Goal: Task Accomplishment & Management: Manage account settings

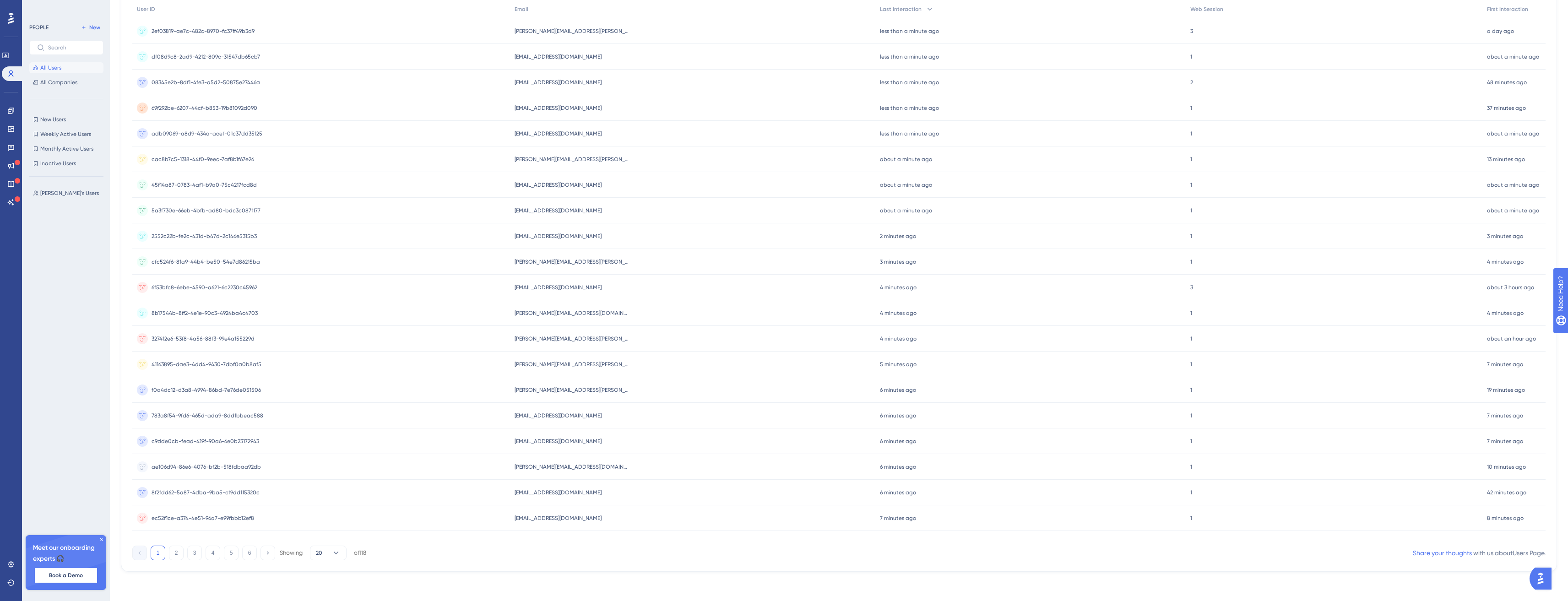
scroll to position [135, 0]
click at [178, 553] on button "2" at bounding box center [176, 553] width 15 height 15
click at [169, 546] on button "2" at bounding box center [176, 553] width 15 height 15
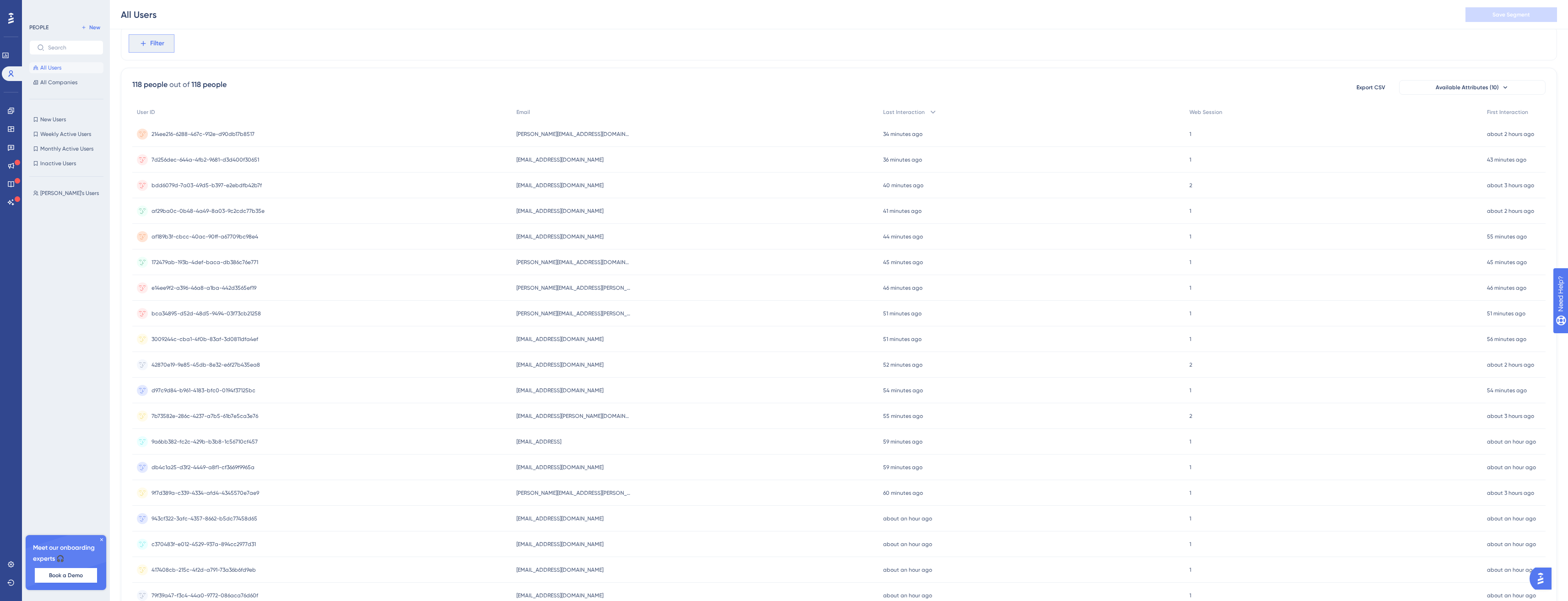
click at [141, 42] on icon at bounding box center [143, 43] width 8 height 8
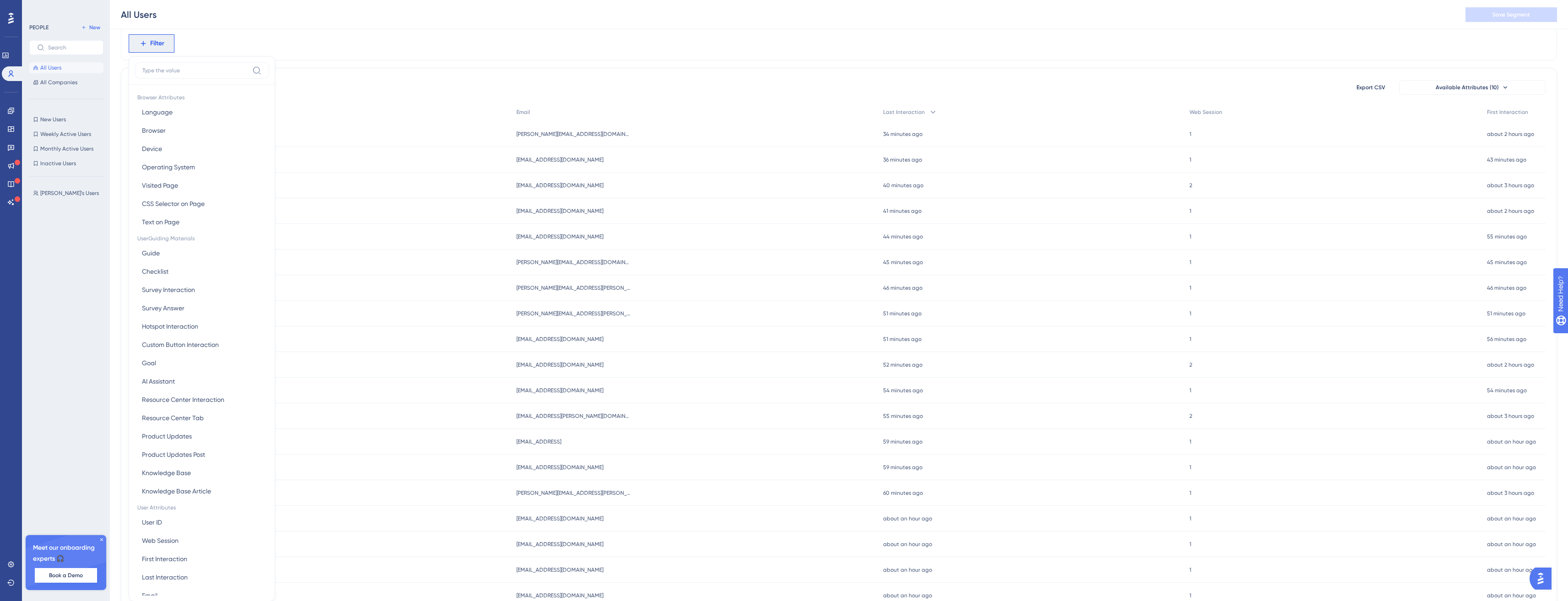
scroll to position [61, 0]
click at [189, 31] on div "Browser Attributes Language Language Browser Browser Device Device Operating Sy…" at bounding box center [202, 301] width 147 height 545
click at [411, 196] on div "af189b3f-cbcc-40ac-90ff-a67709bc98e4 af189b3f-cbcc-40ac-90ff-a67709bc98e4" at bounding box center [322, 208] width 380 height 26
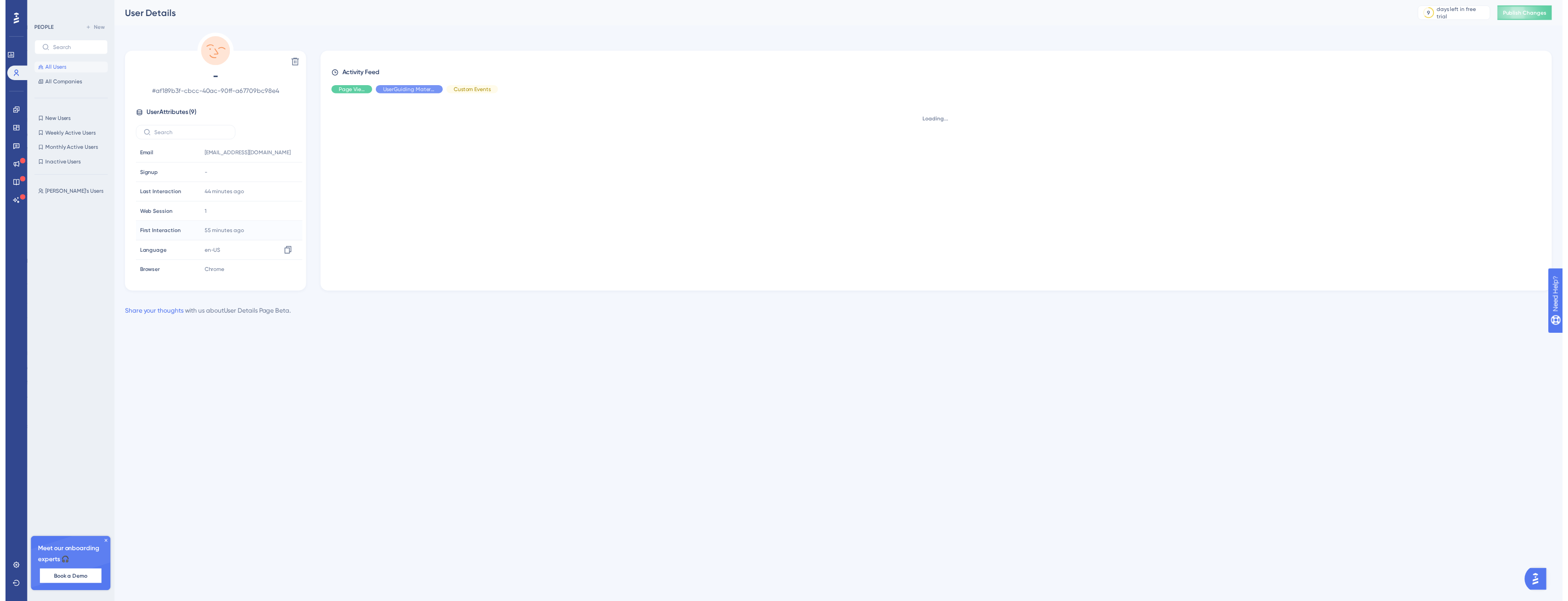
scroll to position [29, 0]
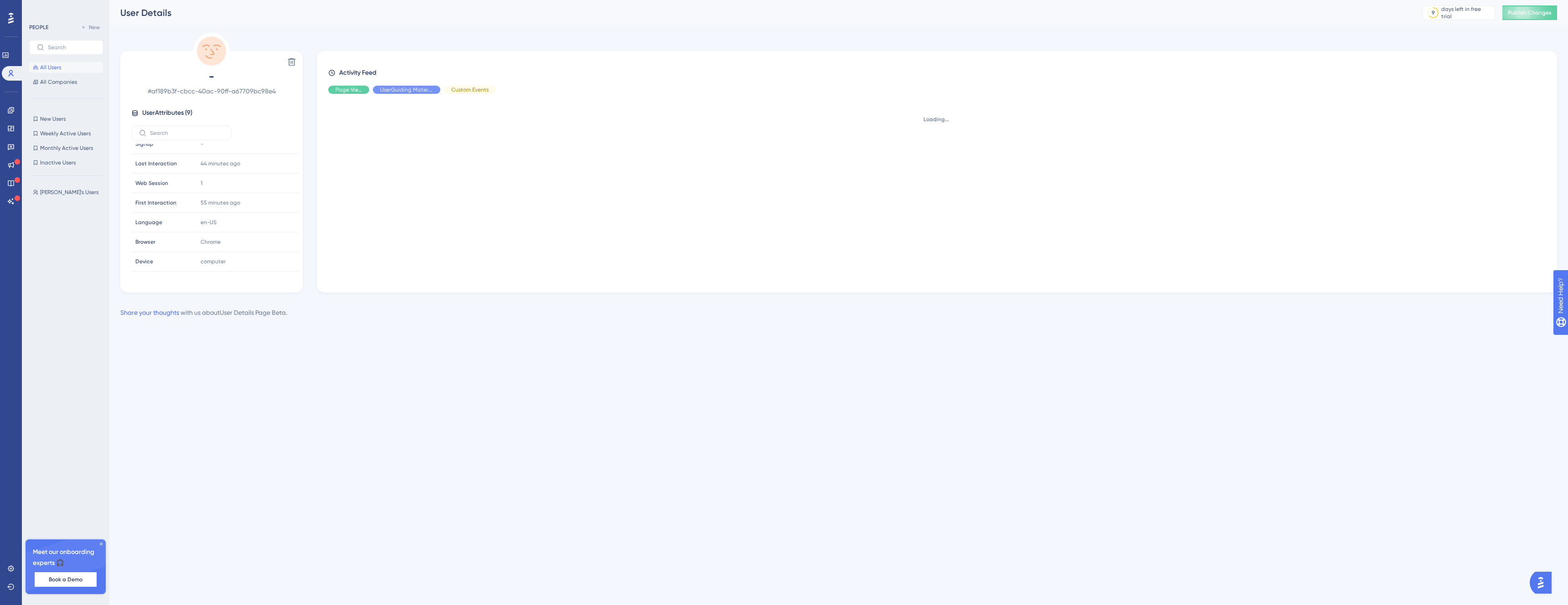
click at [47, 64] on span "All Users" at bounding box center [51, 68] width 21 height 7
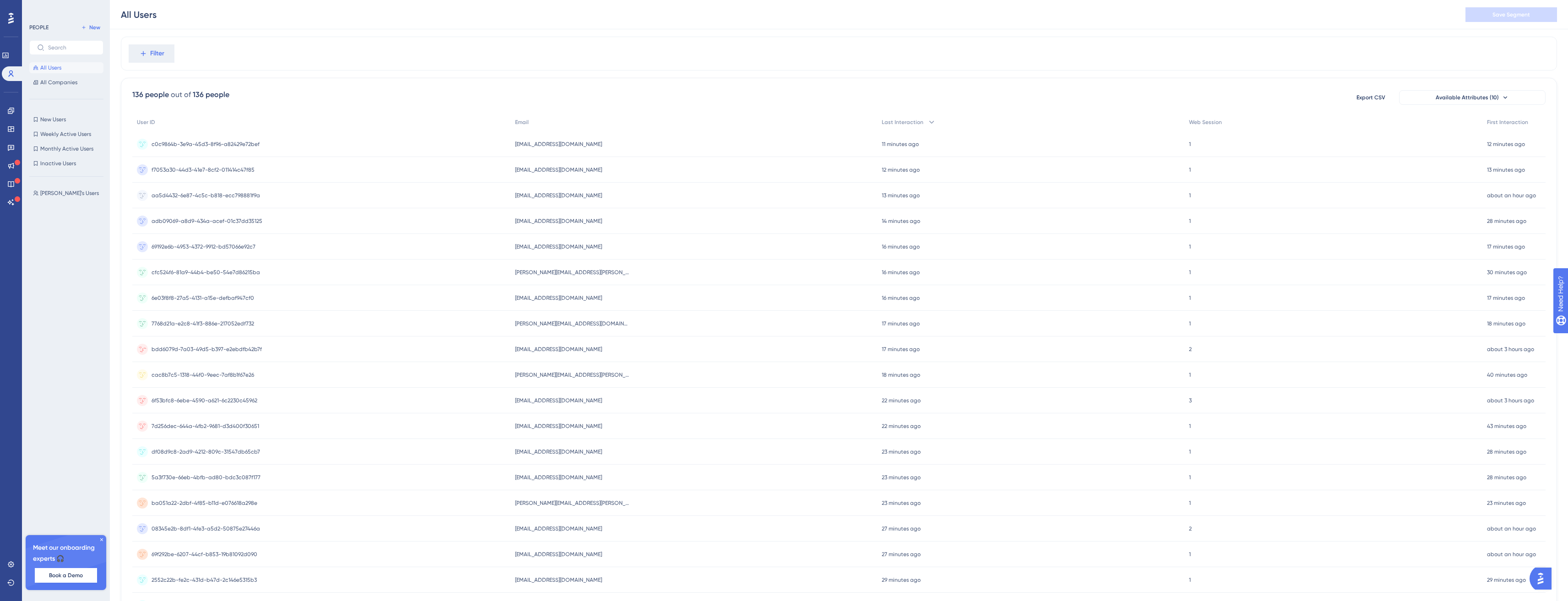
scroll to position [135, 0]
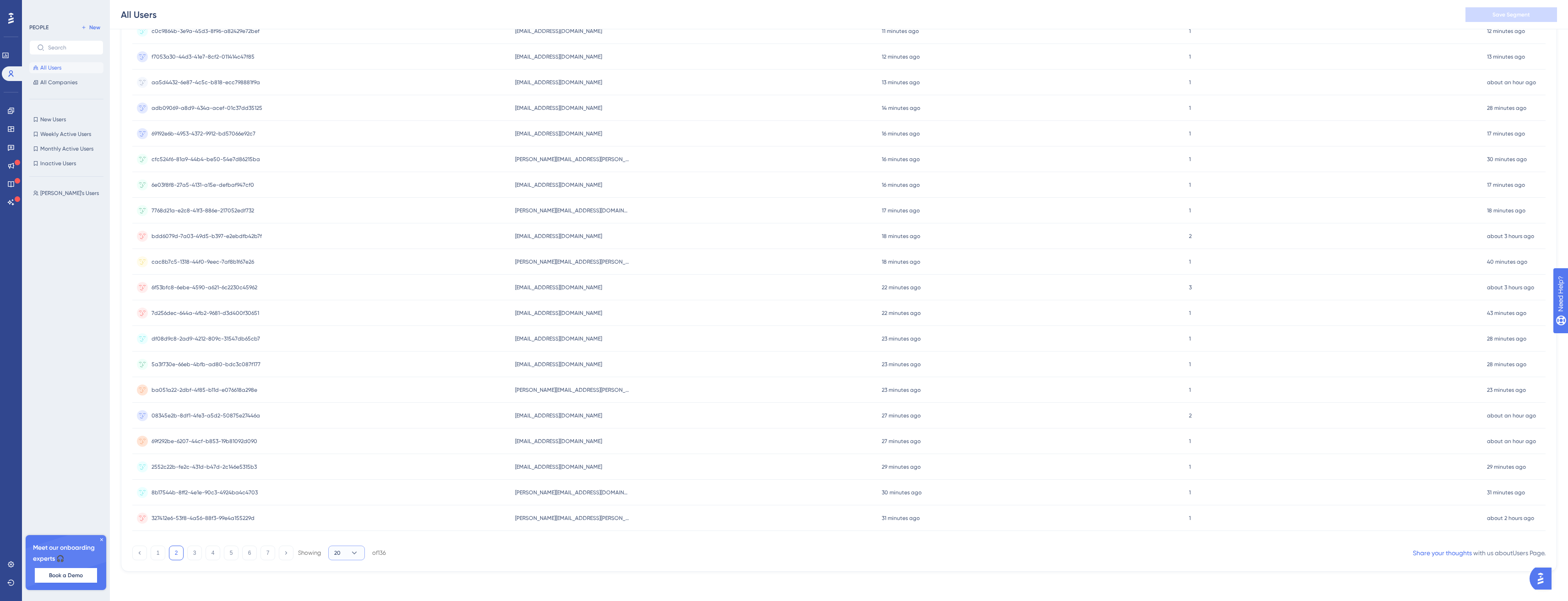
click at [338, 559] on button "20" at bounding box center [347, 553] width 37 height 15
click at [339, 585] on span "100" at bounding box center [343, 586] width 10 height 11
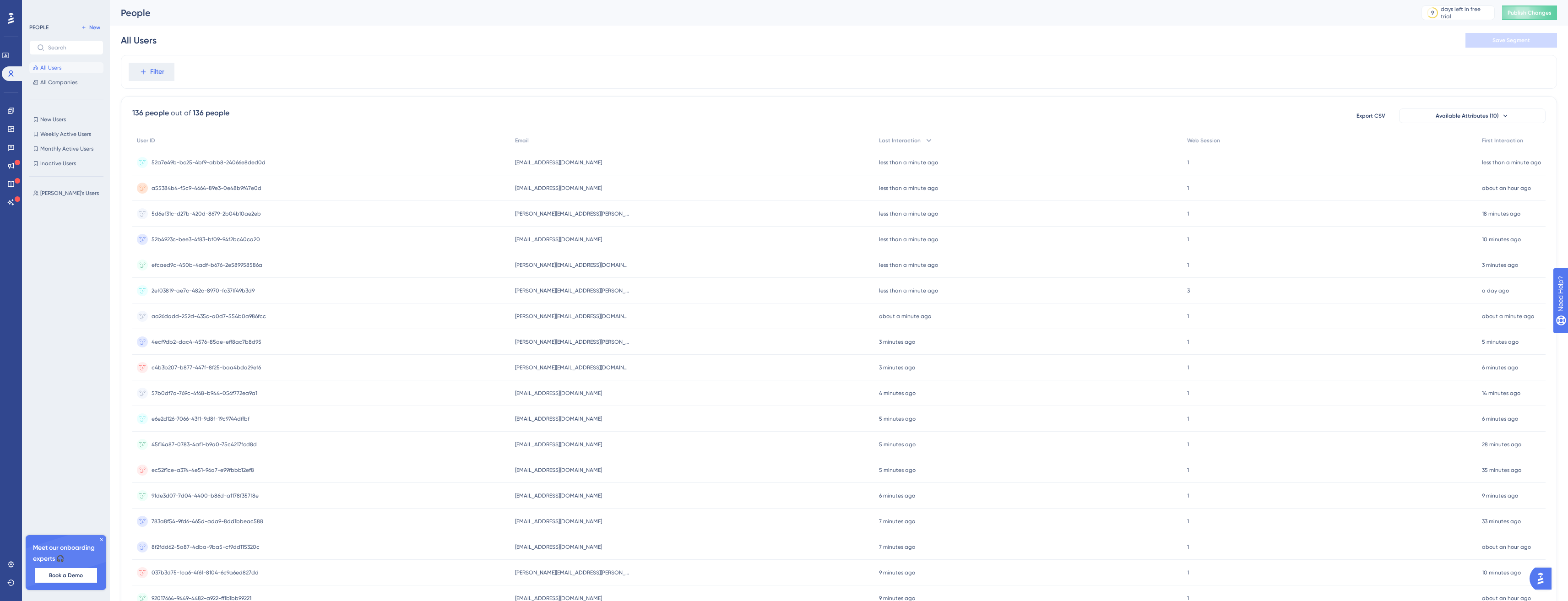
scroll to position [2183, 0]
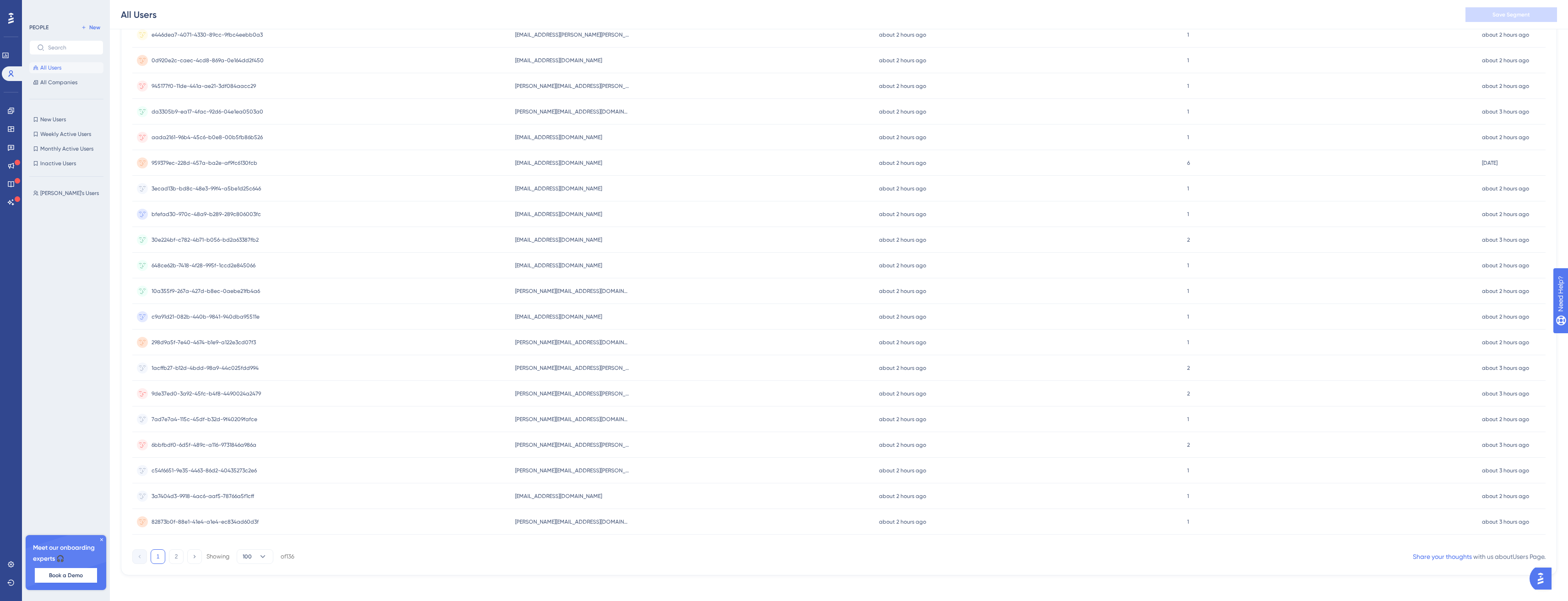
click at [242, 392] on span "9de37ed0-3a92-45fc-b4f8-4490024a2479" at bounding box center [206, 394] width 109 height 7
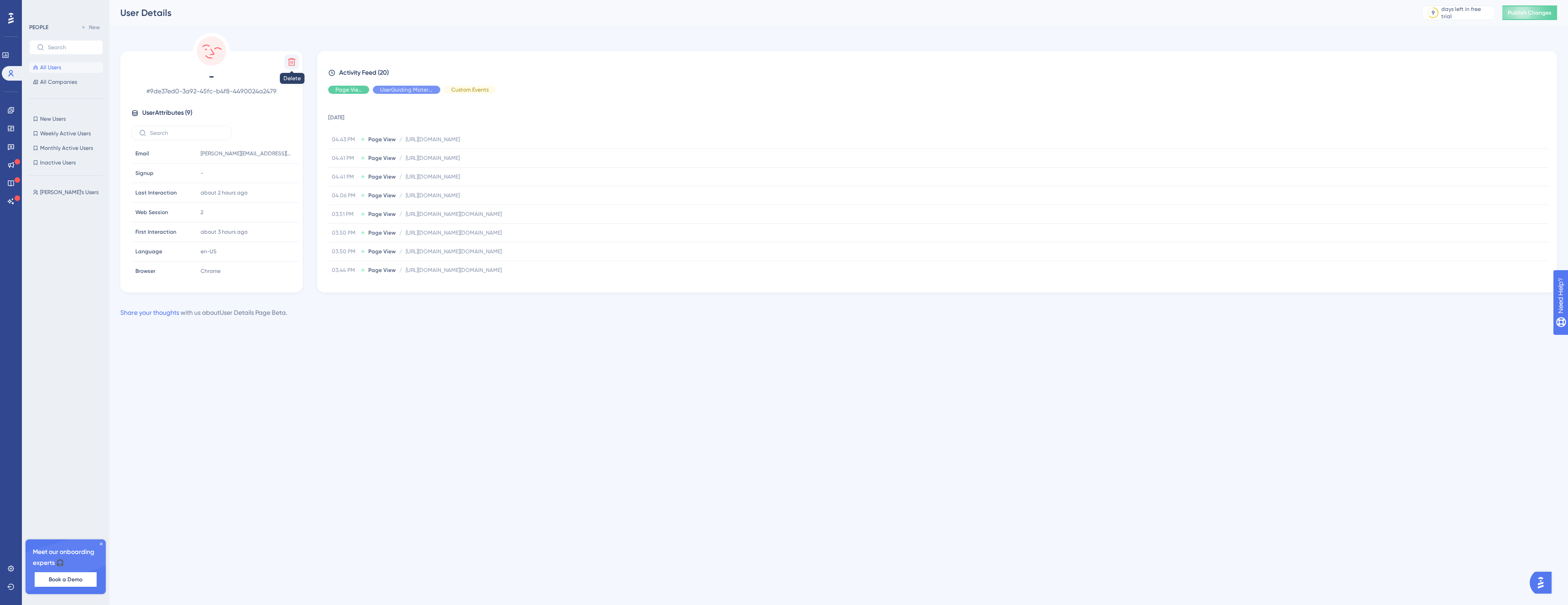
click at [293, 58] on icon at bounding box center [292, 62] width 8 height 8
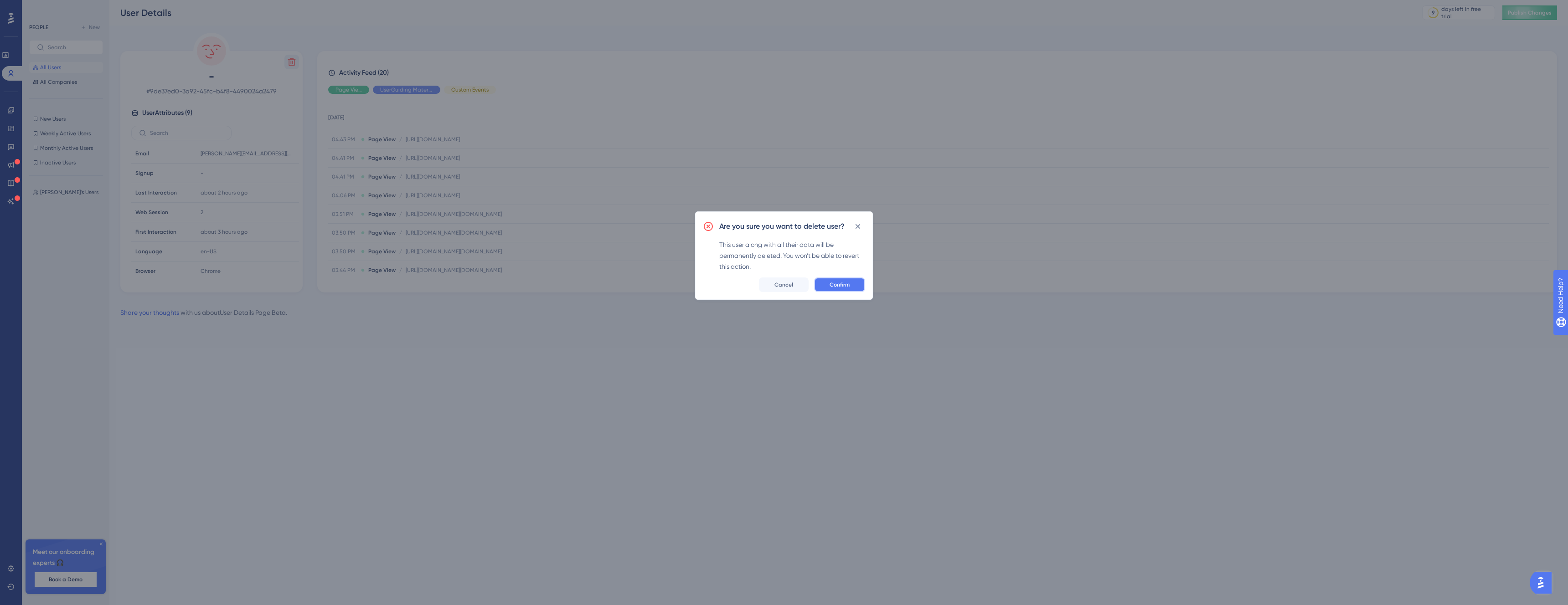
click at [864, 289] on button "Confirm" at bounding box center [839, 285] width 51 height 15
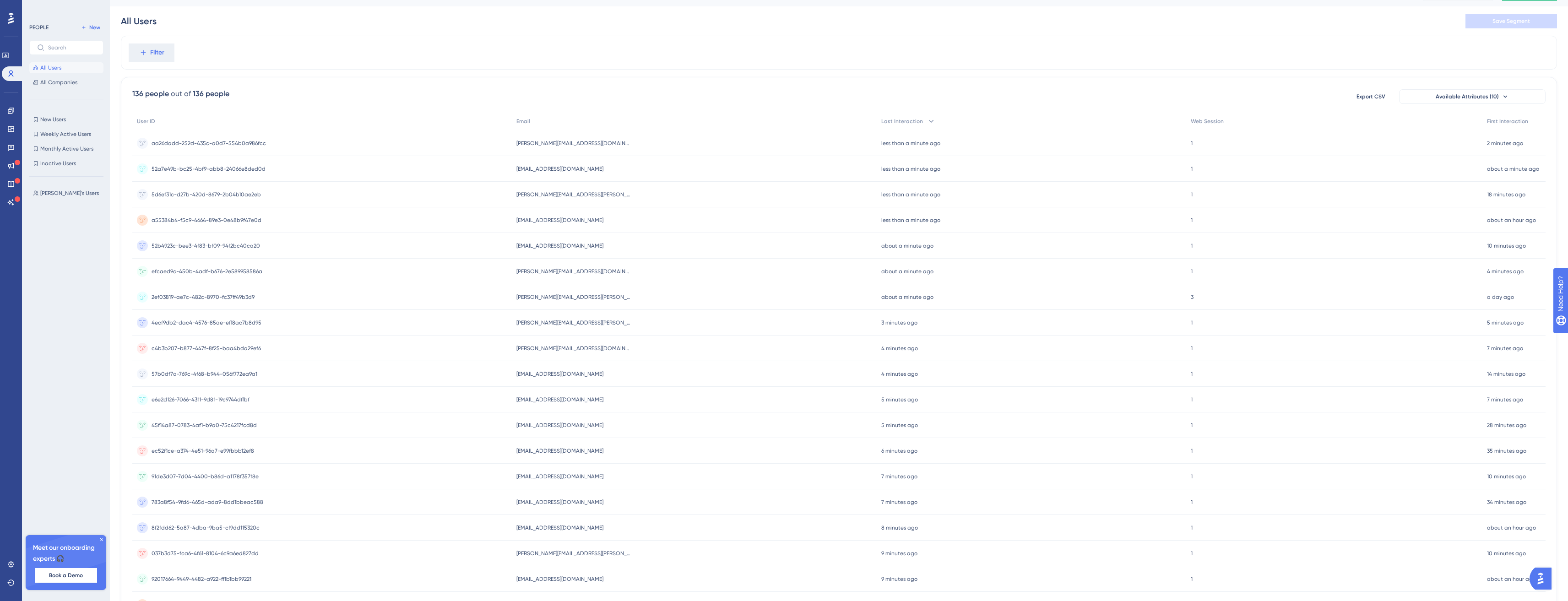
scroll to position [2183, 0]
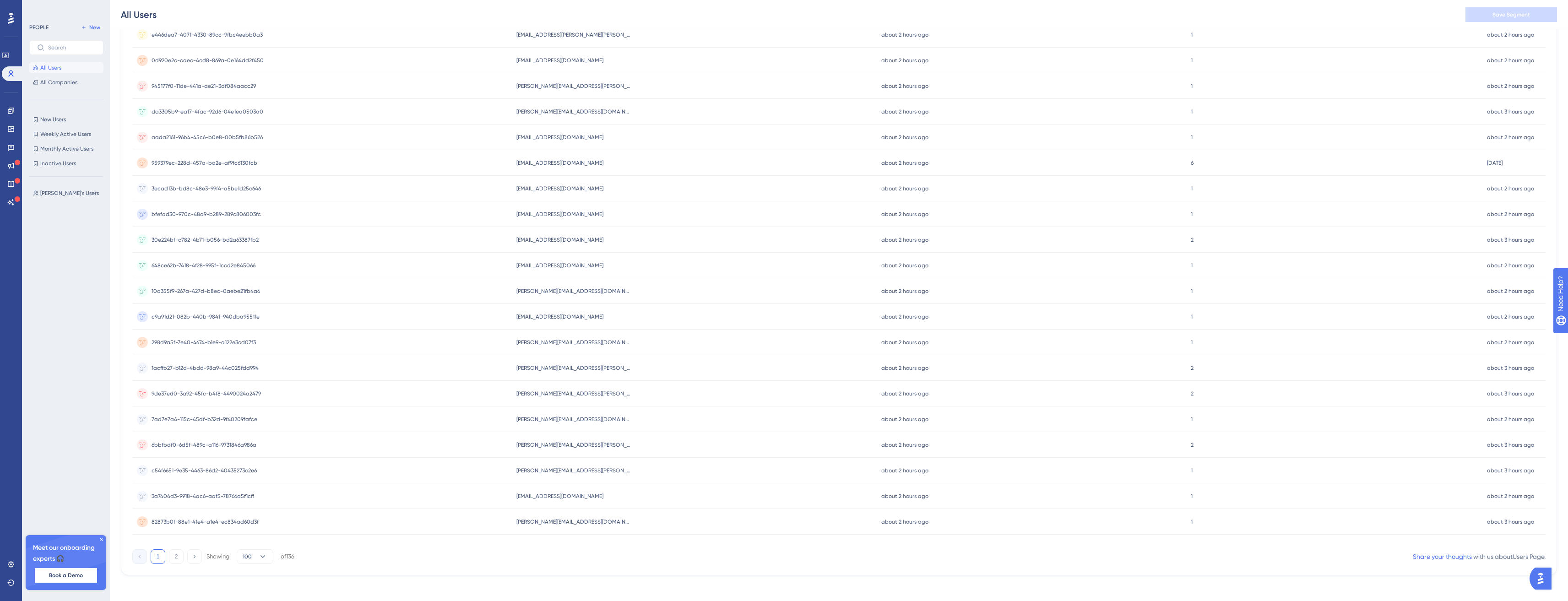
click at [231, 404] on div "9de37ed0-3a92-45fc-b4f8-4490024a2479 9de37ed0-3a92-45fc-b4f8-4490024a2479" at bounding box center [206, 394] width 109 height 26
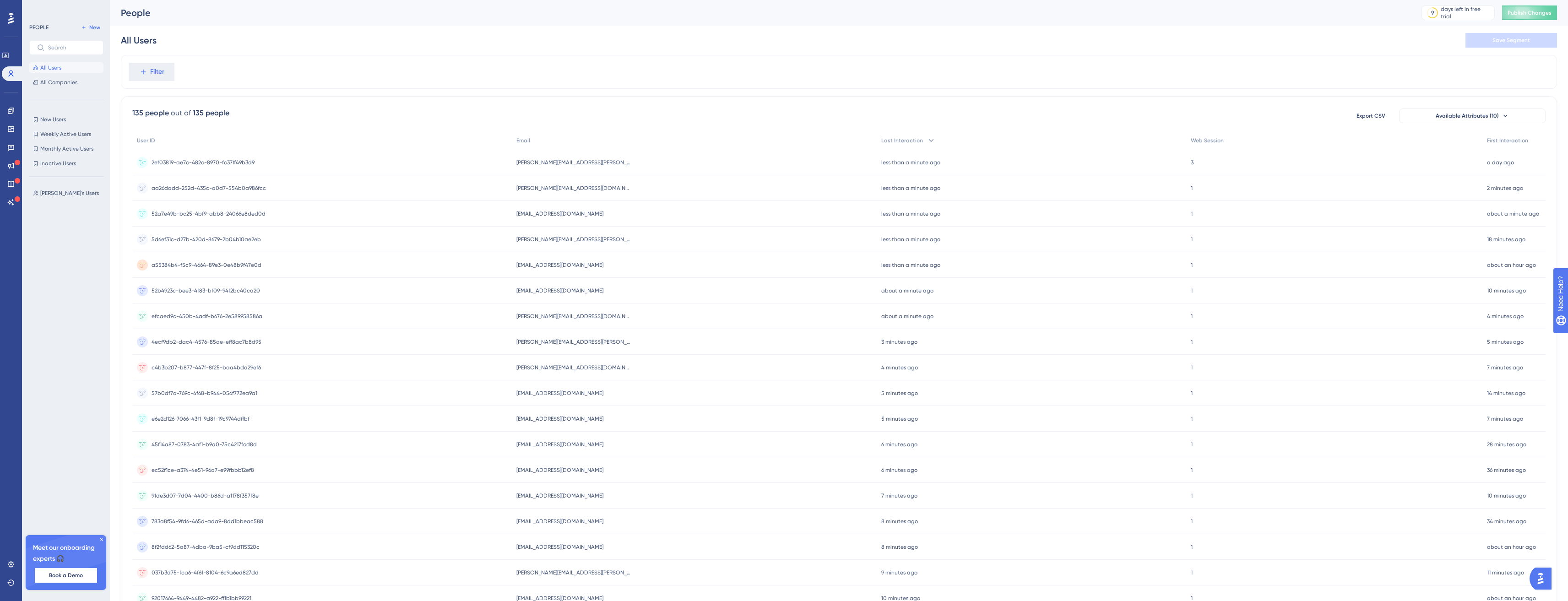
click at [288, 159] on div "2ef03819-ae7c-482c-8970-fc37ff49b3d9 2ef03819-ae7c-482c-8970-fc37ff49b3d9" at bounding box center [322, 163] width 380 height 26
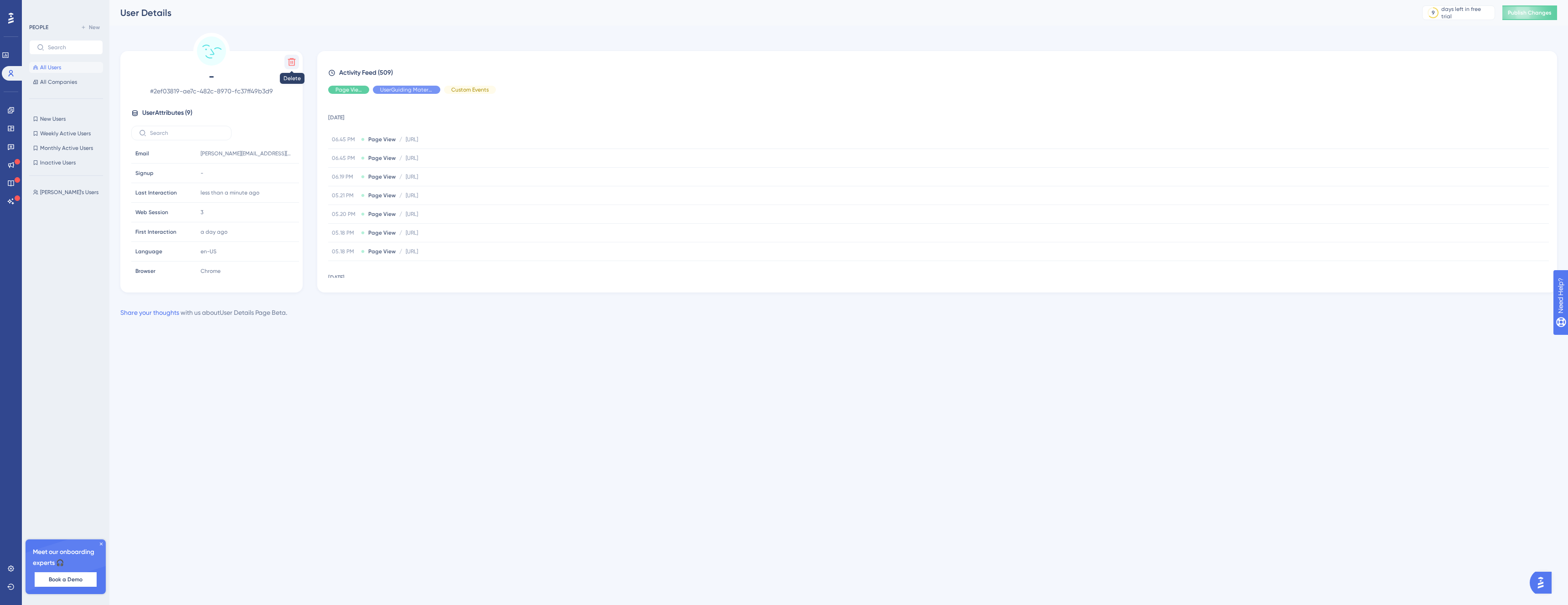
click at [292, 57] on button at bounding box center [292, 62] width 15 height 15
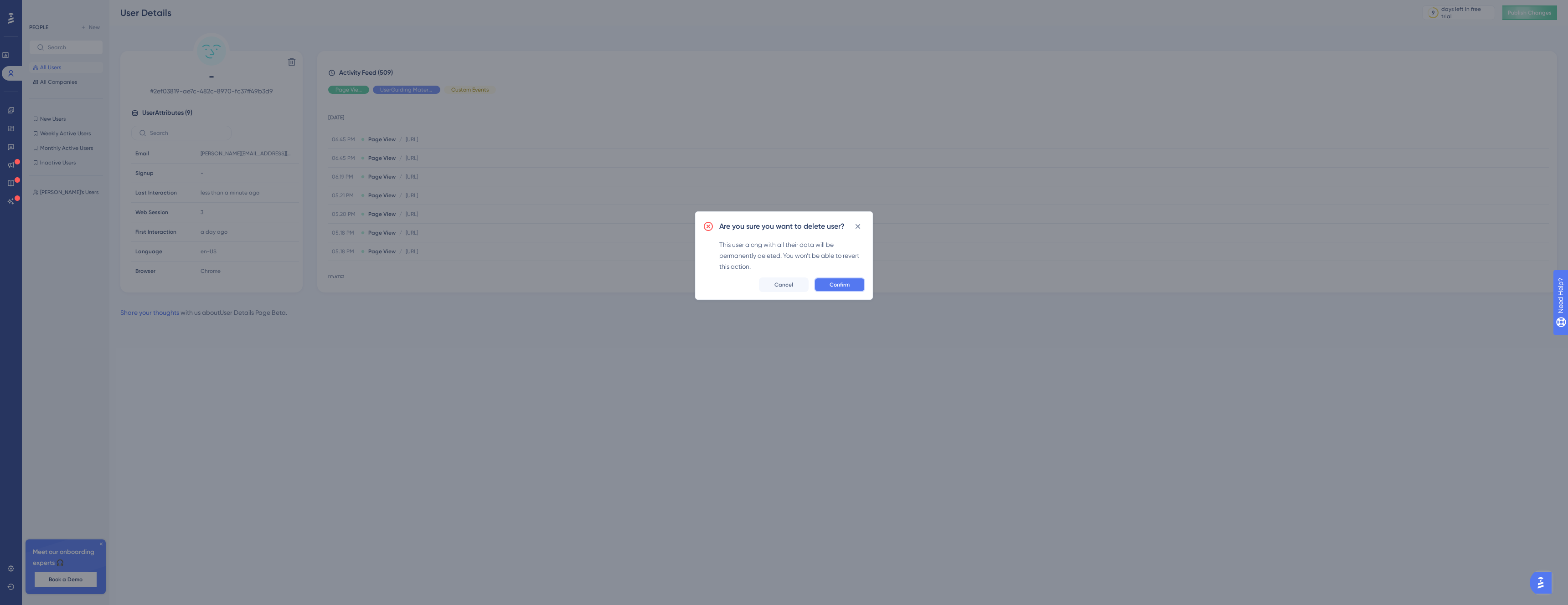
click at [859, 287] on button "Confirm" at bounding box center [839, 285] width 51 height 15
